Goal: Information Seeking & Learning: Learn about a topic

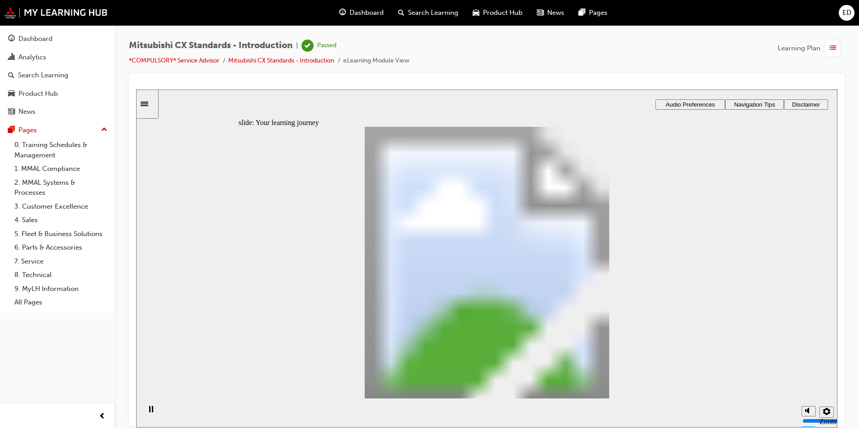
click at [29, 39] on div "Dashboard" at bounding box center [35, 39] width 34 height 10
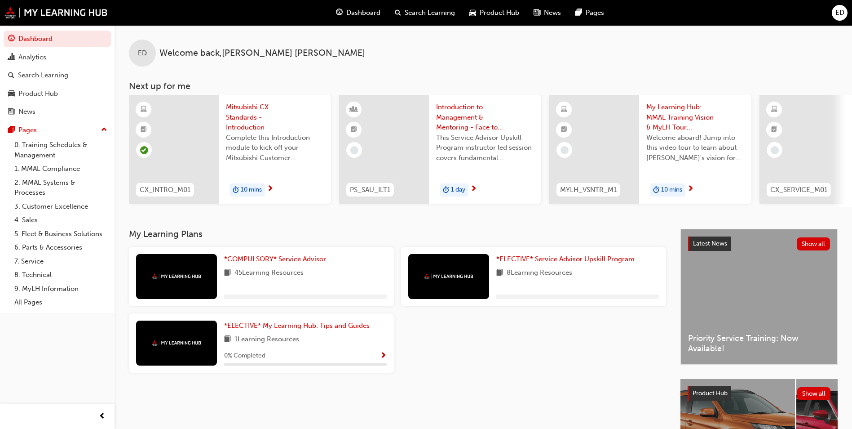
click at [249, 261] on span "*COMPULSORY* Service Advisor" at bounding box center [275, 259] width 102 height 8
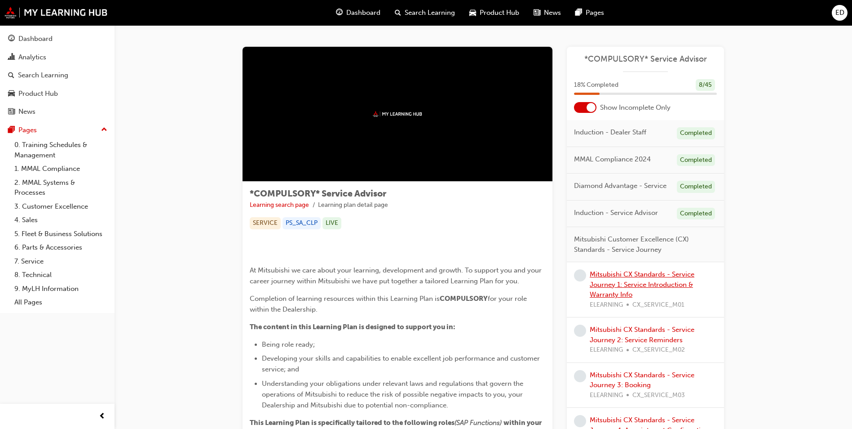
click at [614, 278] on link "Mitsubishi CX Standards - Service Journey 1: Service Introduction & Warranty In…" at bounding box center [642, 284] width 105 height 28
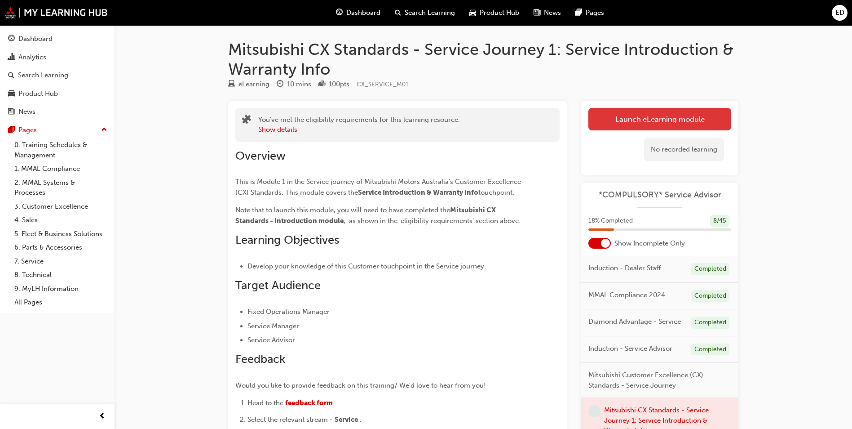
click at [641, 124] on link "Launch eLearning module" at bounding box center [660, 119] width 143 height 22
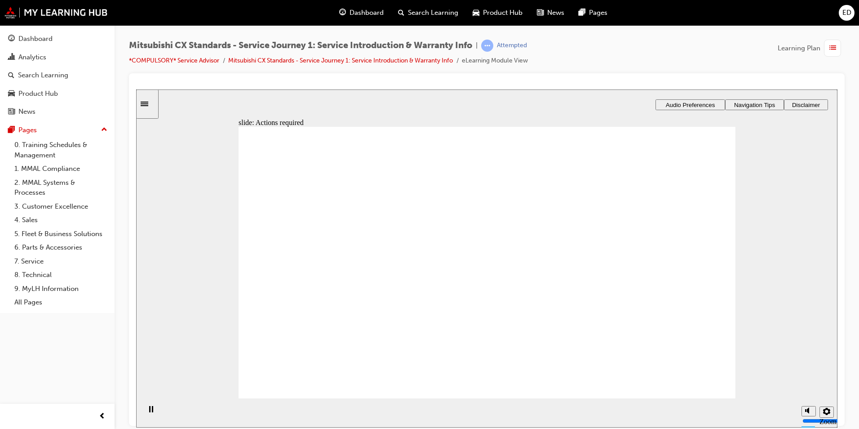
drag, startPoint x: 548, startPoint y: 300, endPoint x: 582, endPoint y: 294, distance: 34.6
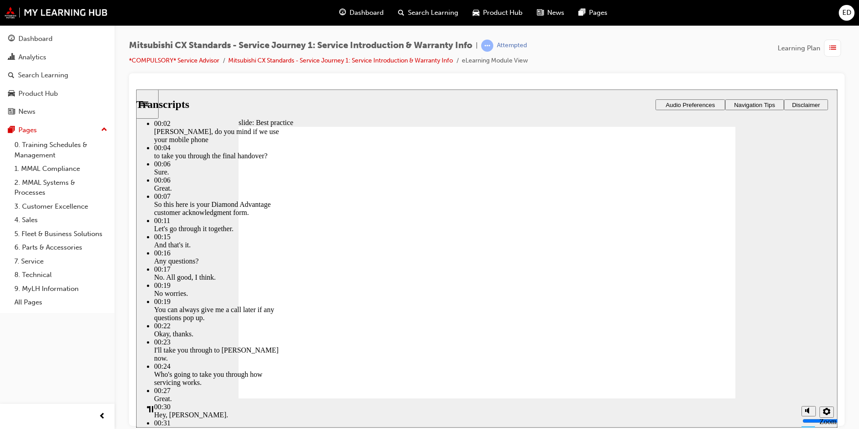
type input "159"
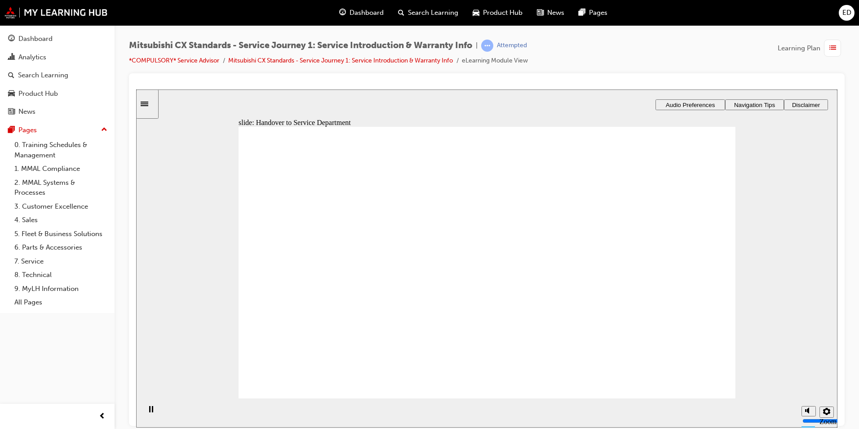
drag, startPoint x: 309, startPoint y: 298, endPoint x: 452, endPoint y: 253, distance: 149.8
drag, startPoint x: 319, startPoint y: 300, endPoint x: 471, endPoint y: 253, distance: 159.9
drag, startPoint x: 312, startPoint y: 297, endPoint x: 456, endPoint y: 280, distance: 145.3
drag, startPoint x: 309, startPoint y: 297, endPoint x: 662, endPoint y: 235, distance: 358.5
drag, startPoint x: 309, startPoint y: 297, endPoint x: 476, endPoint y: 297, distance: 166.7
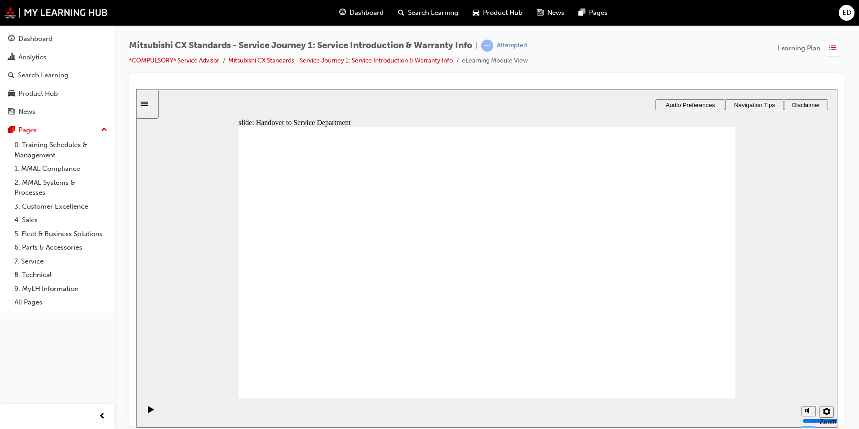
drag, startPoint x: 317, startPoint y: 302, endPoint x: 448, endPoint y: 325, distance: 133.2
checkbox input "true"
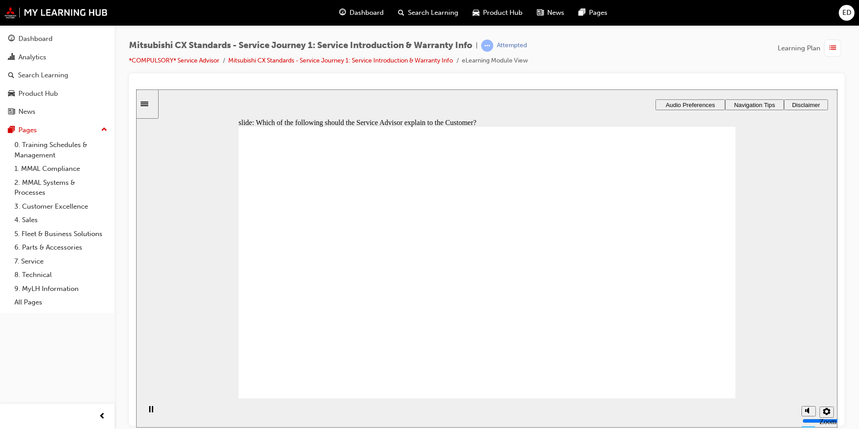
checkbox input "true"
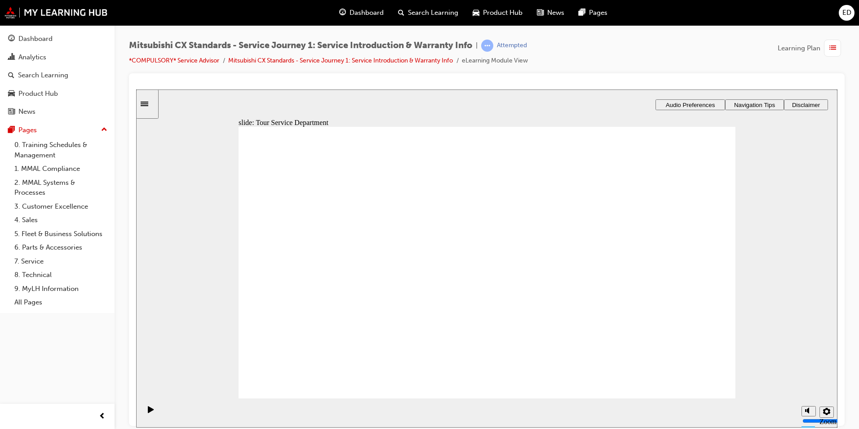
drag, startPoint x: 304, startPoint y: 292, endPoint x: 604, endPoint y: 240, distance: 304.7
drag, startPoint x: 312, startPoint y: 297, endPoint x: 649, endPoint y: 282, distance: 337.3
drag, startPoint x: 296, startPoint y: 311, endPoint x: 431, endPoint y: 240, distance: 152.2
drag, startPoint x: 312, startPoint y: 296, endPoint x: 637, endPoint y: 296, distance: 324.9
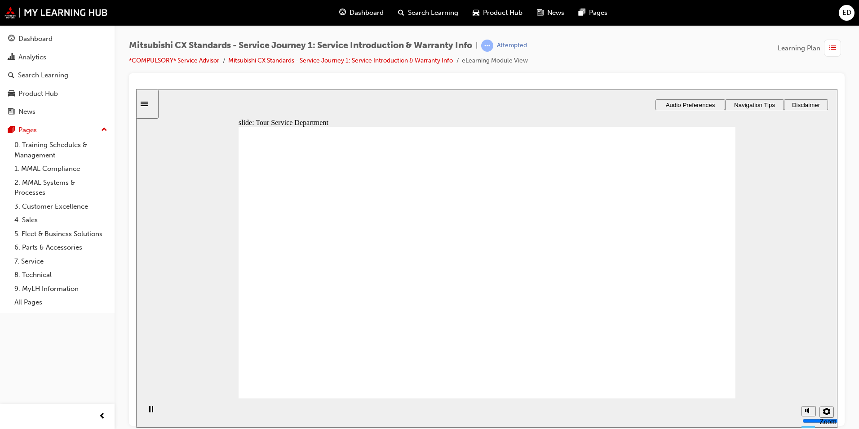
drag, startPoint x: 311, startPoint y: 303, endPoint x: 446, endPoint y: 219, distance: 159.9
drag, startPoint x: 304, startPoint y: 295, endPoint x: 617, endPoint y: 215, distance: 323.2
drag, startPoint x: 368, startPoint y: 295, endPoint x: 444, endPoint y: 254, distance: 86.5
drag, startPoint x: 314, startPoint y: 297, endPoint x: 463, endPoint y: 281, distance: 150.5
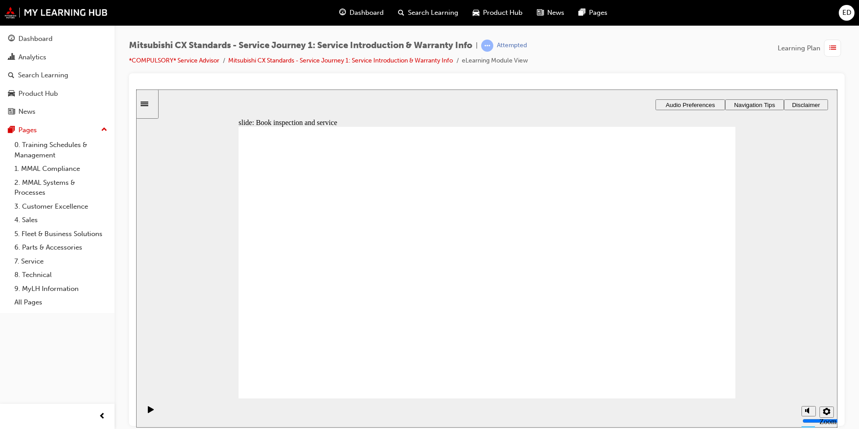
drag, startPoint x: 302, startPoint y: 297, endPoint x: 454, endPoint y: 302, distance: 152.4
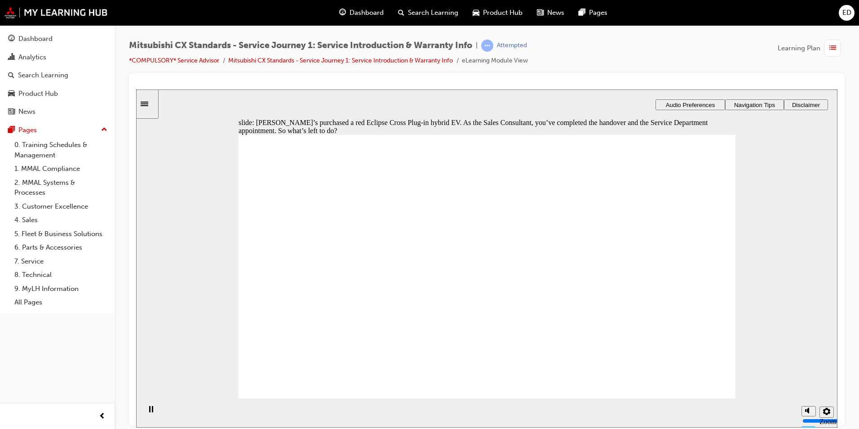
checkbox input "true"
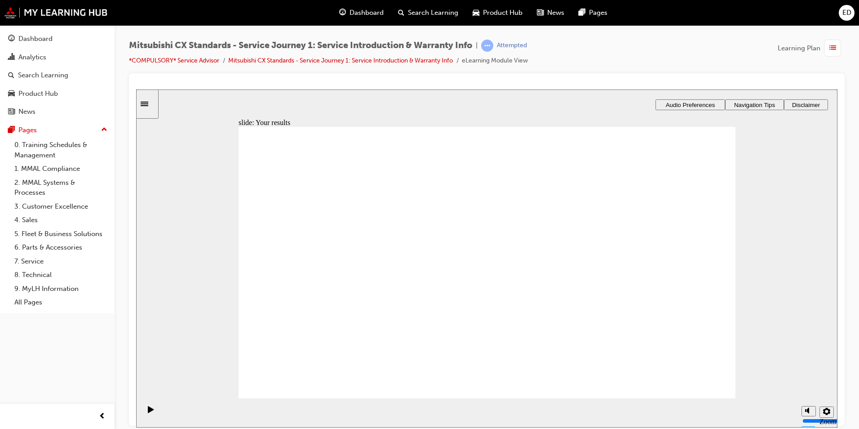
drag, startPoint x: 301, startPoint y: 302, endPoint x: 462, endPoint y: 216, distance: 182.8
drag, startPoint x: 311, startPoint y: 298, endPoint x: 618, endPoint y: 205, distance: 321.3
drag, startPoint x: 313, startPoint y: 298, endPoint x: 652, endPoint y: 241, distance: 343.1
drag, startPoint x: 288, startPoint y: 296, endPoint x: 602, endPoint y: 265, distance: 315.6
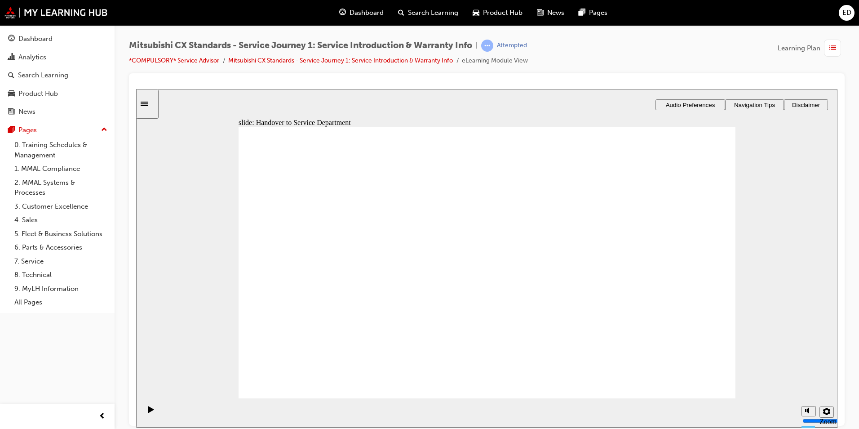
drag, startPoint x: 302, startPoint y: 298, endPoint x: 423, endPoint y: 271, distance: 123.9
drag, startPoint x: 301, startPoint y: 300, endPoint x: 445, endPoint y: 266, distance: 147.8
drag, startPoint x: 315, startPoint y: 296, endPoint x: 462, endPoint y: 306, distance: 146.8
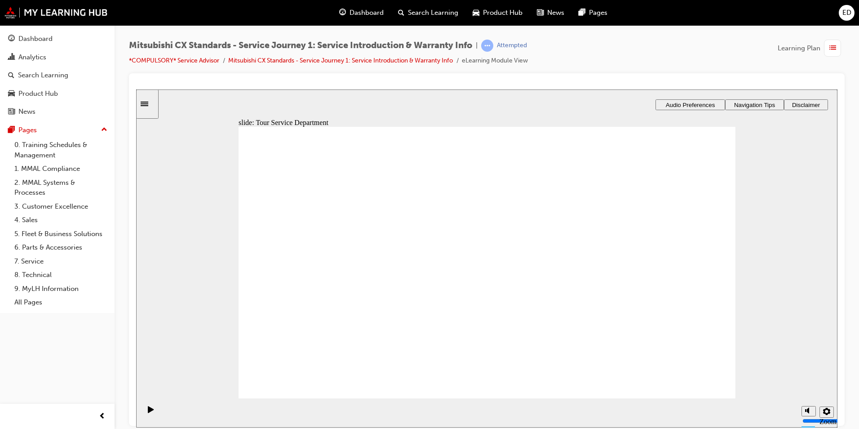
drag, startPoint x: 305, startPoint y: 297, endPoint x: 424, endPoint y: 335, distance: 125.5
